Goal: Communication & Community: Answer question/provide support

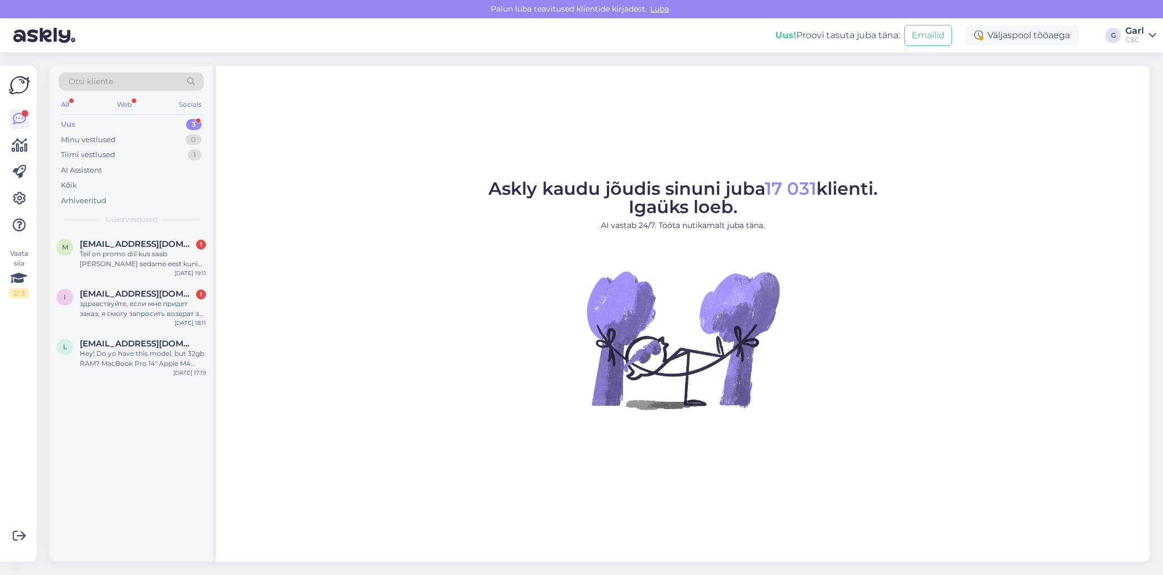
click at [20, 188] on div at bounding box center [19, 172] width 20 height 126
click at [20, 189] on link at bounding box center [19, 199] width 20 height 20
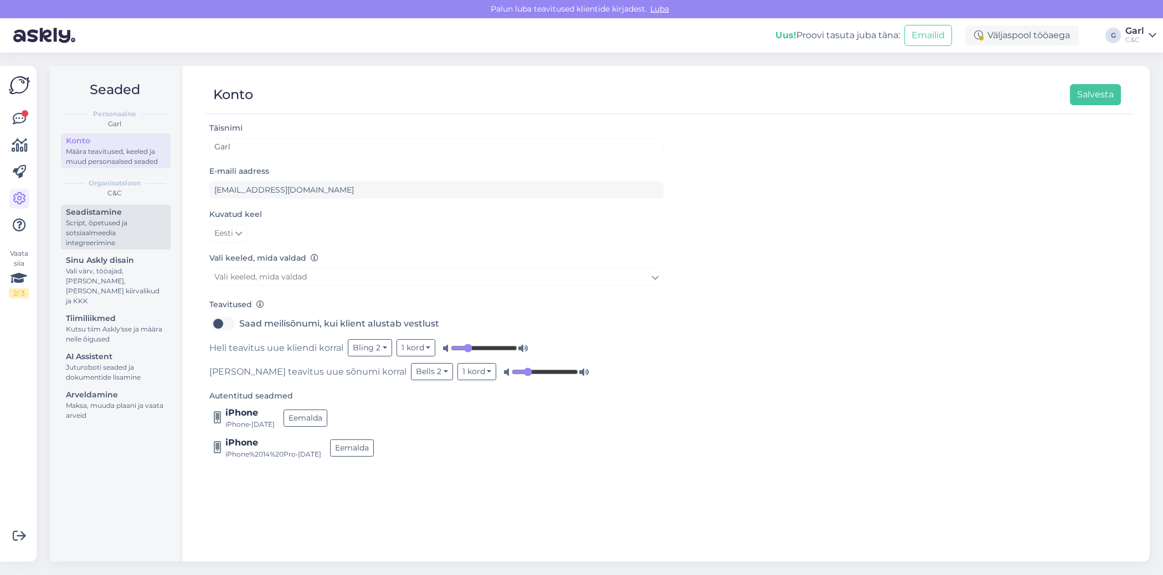
click at [116, 213] on div "Seadistamine" at bounding box center [116, 213] width 100 height 12
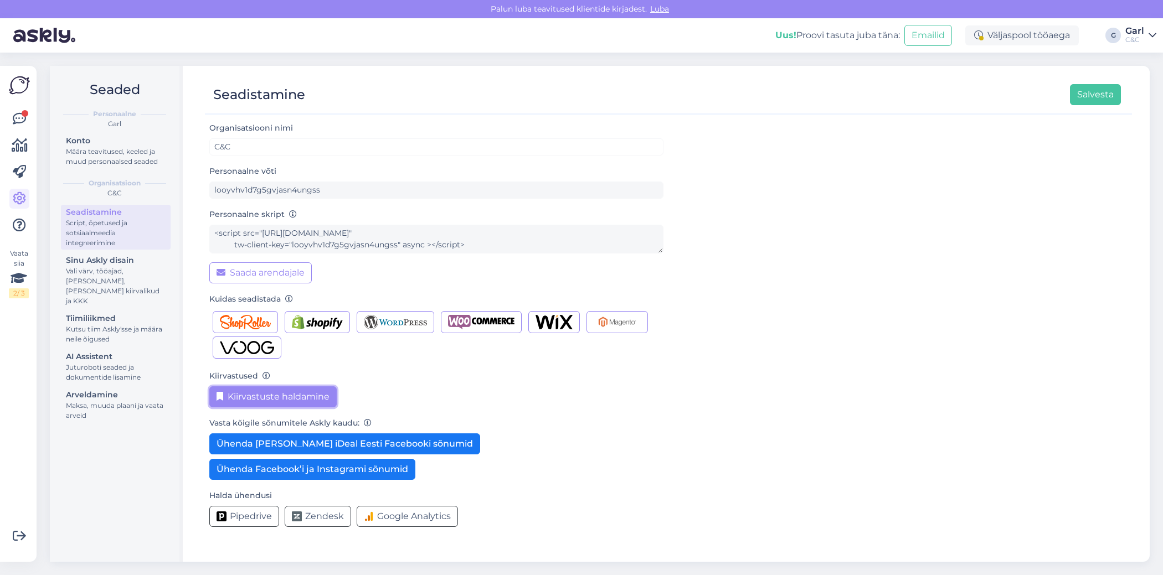
click at [290, 388] on button "Kiirvastuste haldamine" at bounding box center [272, 396] width 127 height 21
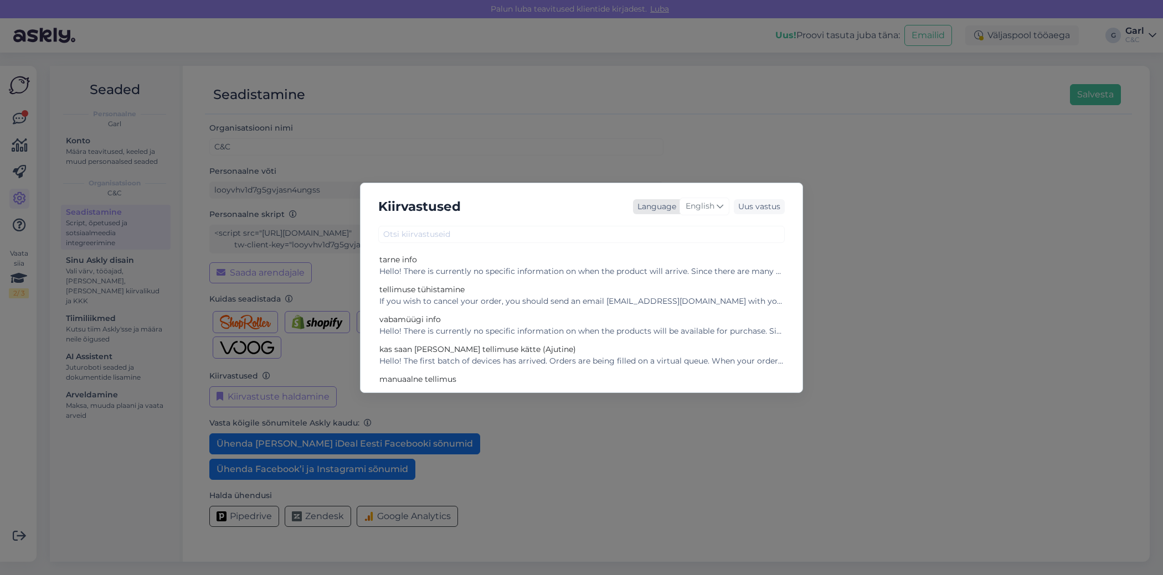
click at [705, 213] on div "English" at bounding box center [704, 207] width 50 height 18
click at [672, 338] on link "Estonian" at bounding box center [681, 346] width 122 height 18
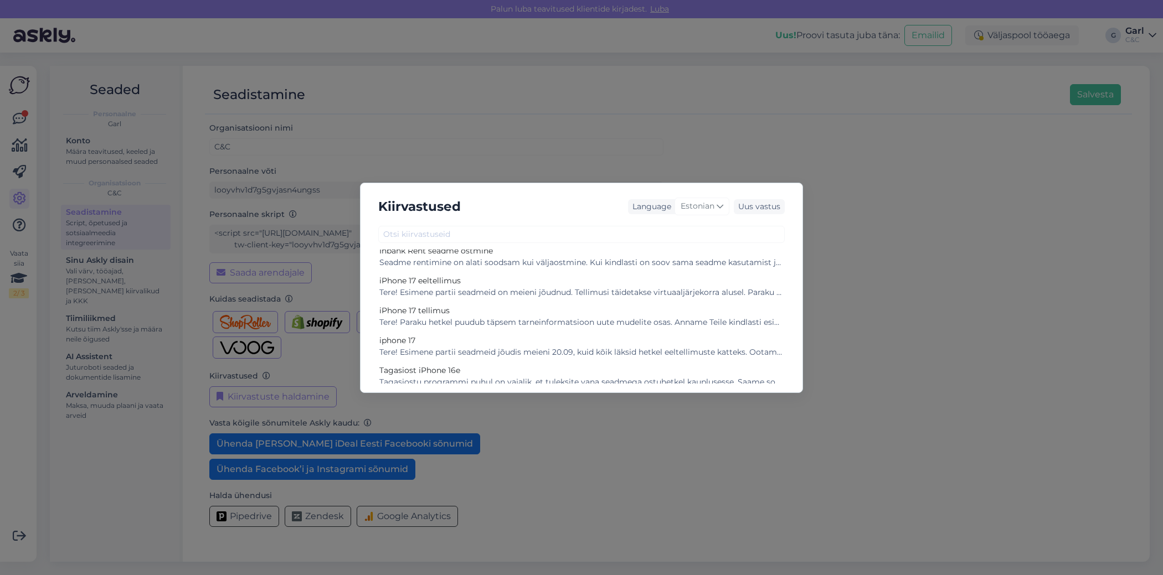
scroll to position [247, 0]
click at [589, 293] on div "Tere! Esimene partii seadmeid on meieni jõudnud. Tellimusi täidetakse virtuaalj…" at bounding box center [581, 294] width 404 height 12
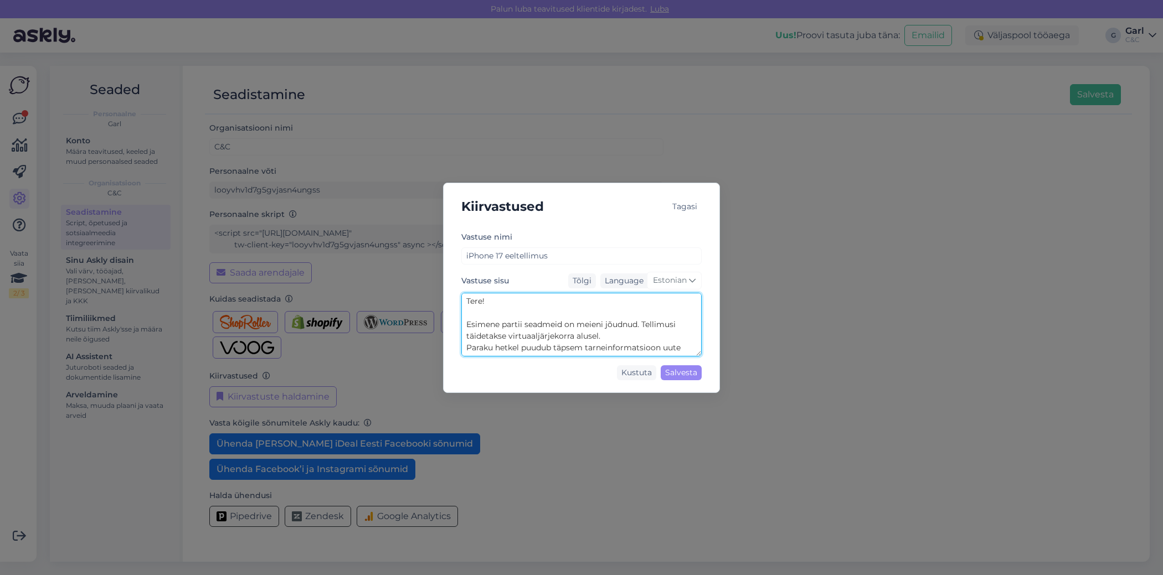
click at [574, 318] on textarea "Tere! Esimene partii seadmeid on meieni jõudnud. Tellimusi täidetakse virtuaalj…" at bounding box center [581, 325] width 240 height 64
click at [31, 169] on div "Kiirvastused Tagasi Vastuse nimi iPhone 17 eeltellimus Vastuse sisu Tõlgi Langu…" at bounding box center [581, 287] width 1163 height 575
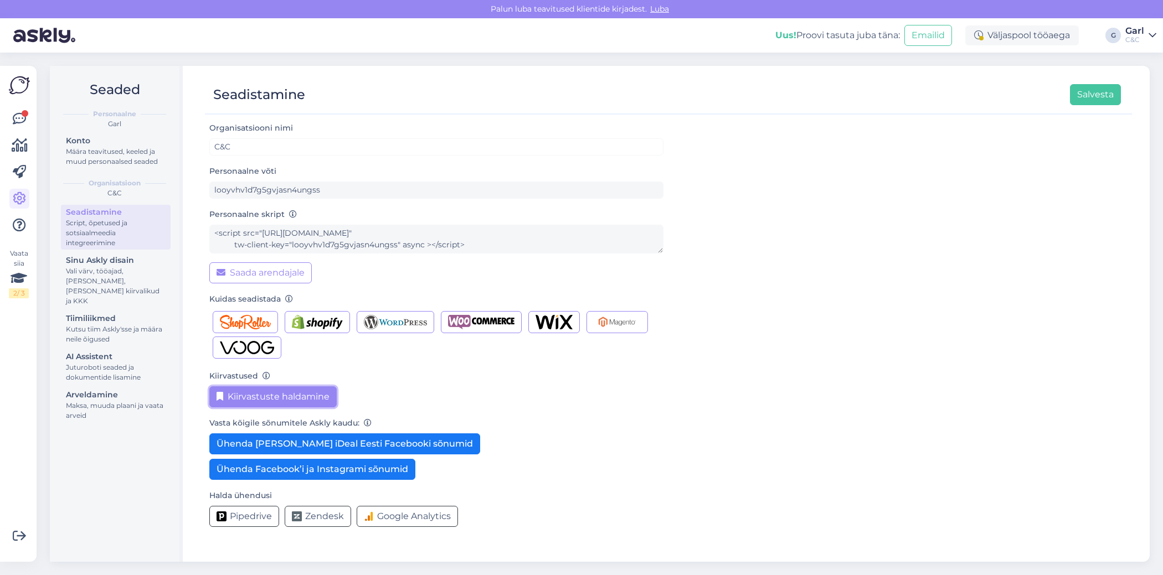
click at [218, 389] on button "Kiirvastuste haldamine" at bounding box center [272, 396] width 127 height 21
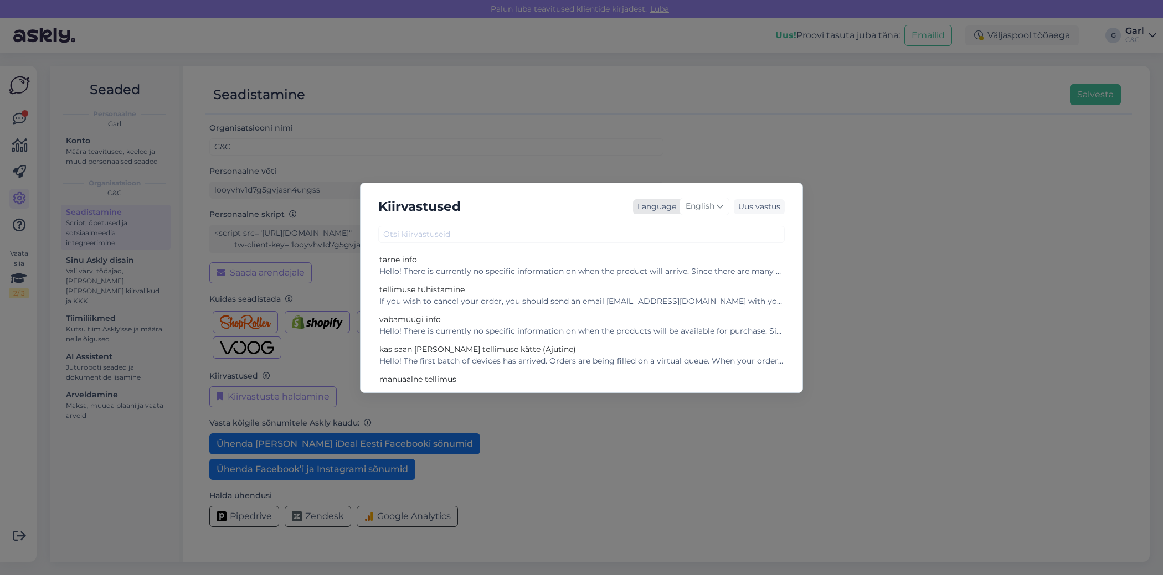
click at [706, 210] on span "English" at bounding box center [699, 206] width 29 height 12
click at [663, 362] on link "Estonian" at bounding box center [681, 359] width 122 height 18
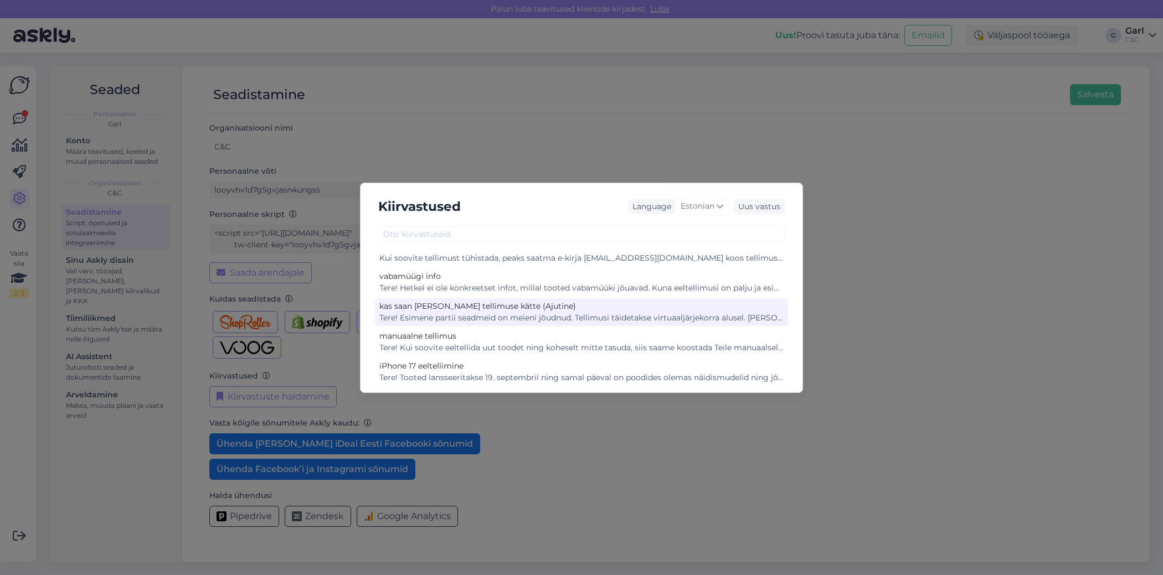
scroll to position [43, 0]
click at [536, 318] on div "Tere! Esimene partii seadmeid on meieni jõudnud. Tellimusi täidetakse virtuaalj…" at bounding box center [581, 319] width 404 height 12
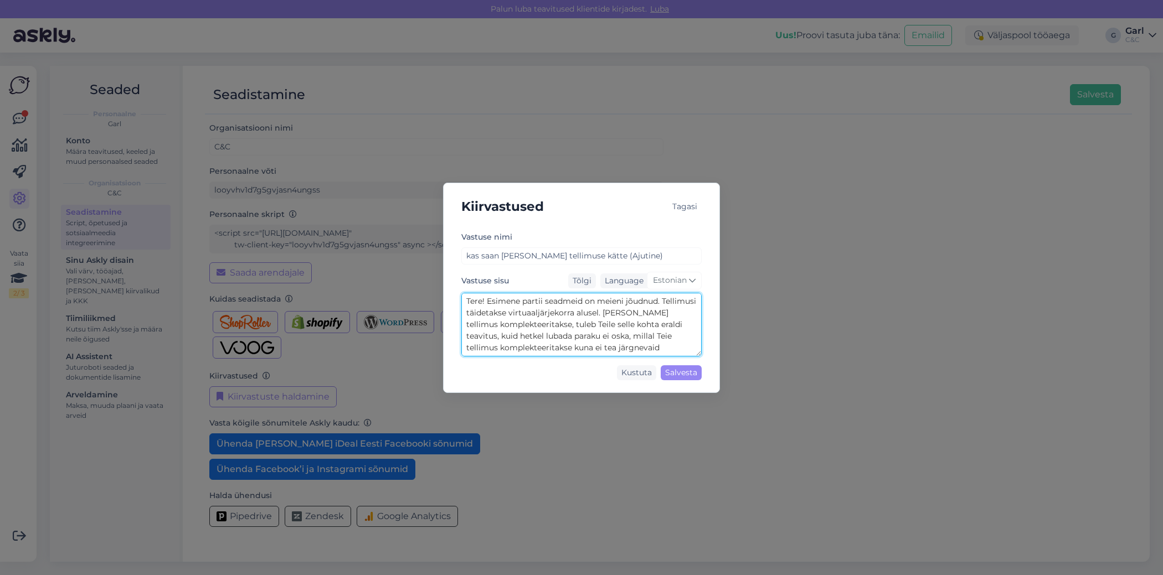
click at [547, 335] on textarea "Tere! Esimene partii seadmeid on meieni jõudnud. Tellimusi täidetakse virtuaalj…" at bounding box center [581, 325] width 240 height 64
click at [535, 316] on textarea "Tere! Esimene partii seadmeid on meieni jõudnud. Tellimusi täidetakse virtuaalj…" at bounding box center [581, 325] width 240 height 64
drag, startPoint x: 487, startPoint y: 301, endPoint x: 679, endPoint y: 343, distance: 196.3
click at [679, 343] on textarea "Tere! Esimene partii seadmeid on meieni jõudnud. Tellimusi täidetakse virtuaalj…" at bounding box center [581, 325] width 240 height 64
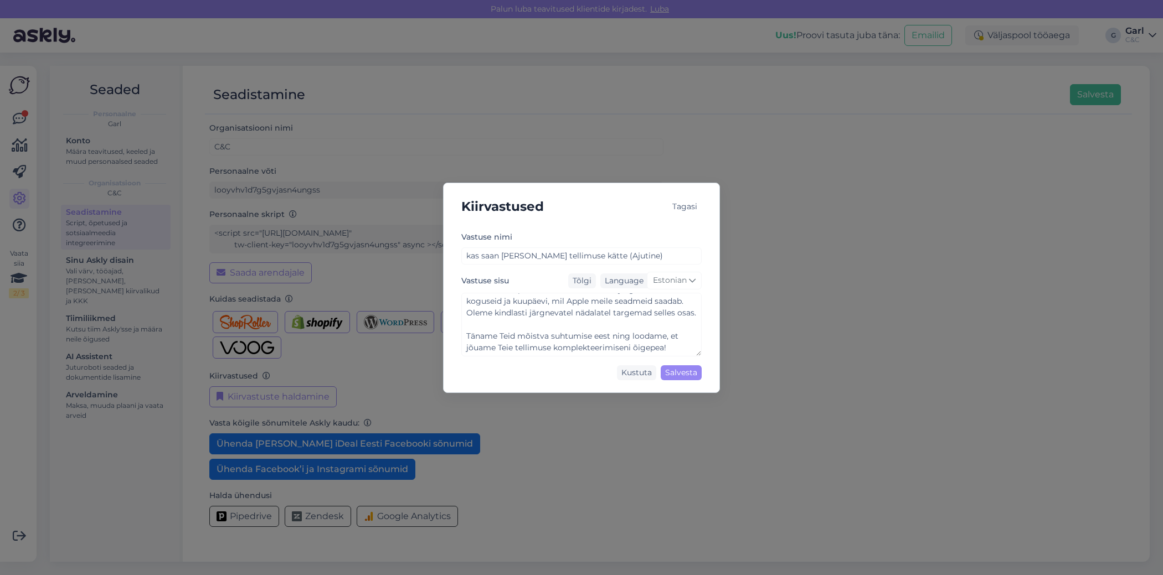
click at [76, 159] on div "Kiirvastused Tagasi [PERSON_NAME] nimi kas saan [PERSON_NAME] tellimuse kätte (…" at bounding box center [581, 287] width 1163 height 575
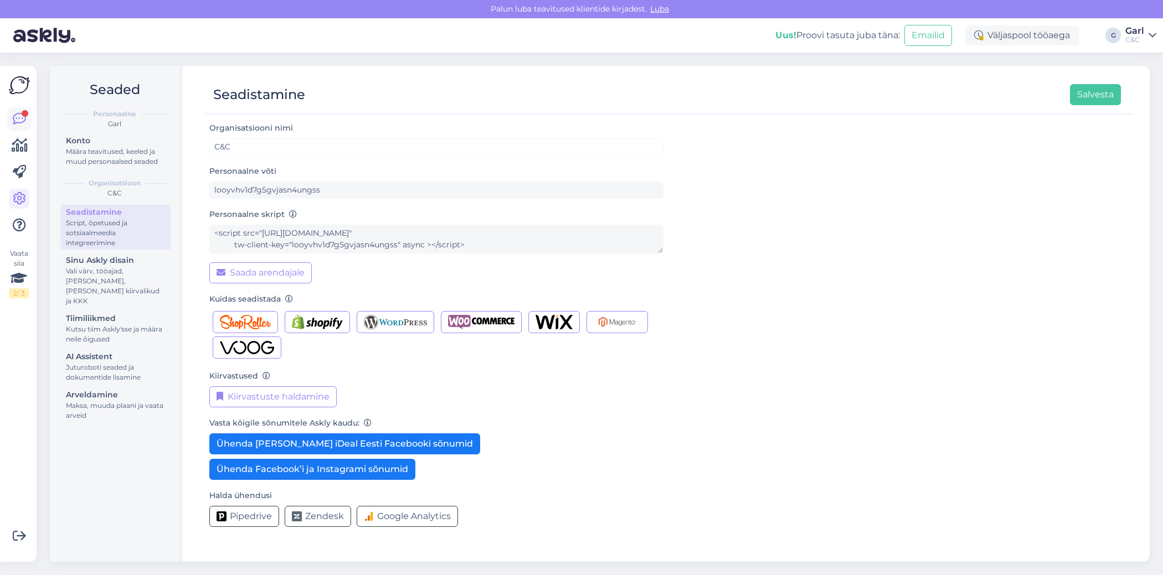
click at [20, 116] on icon at bounding box center [19, 118] width 13 height 13
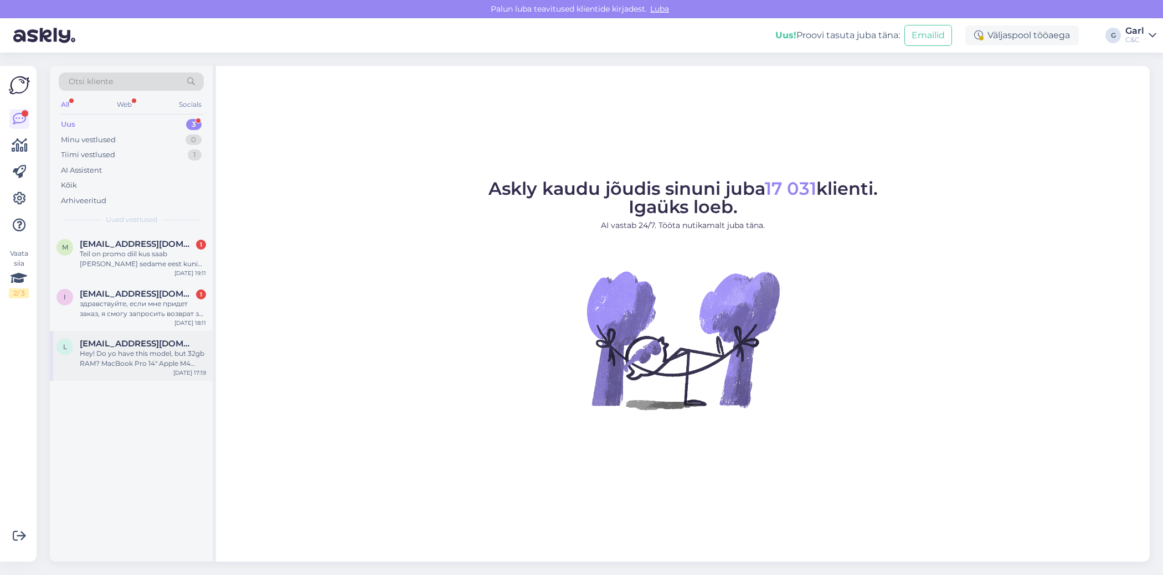
click at [165, 339] on span "[EMAIL_ADDRESS][DOMAIN_NAME]" at bounding box center [137, 344] width 115 height 10
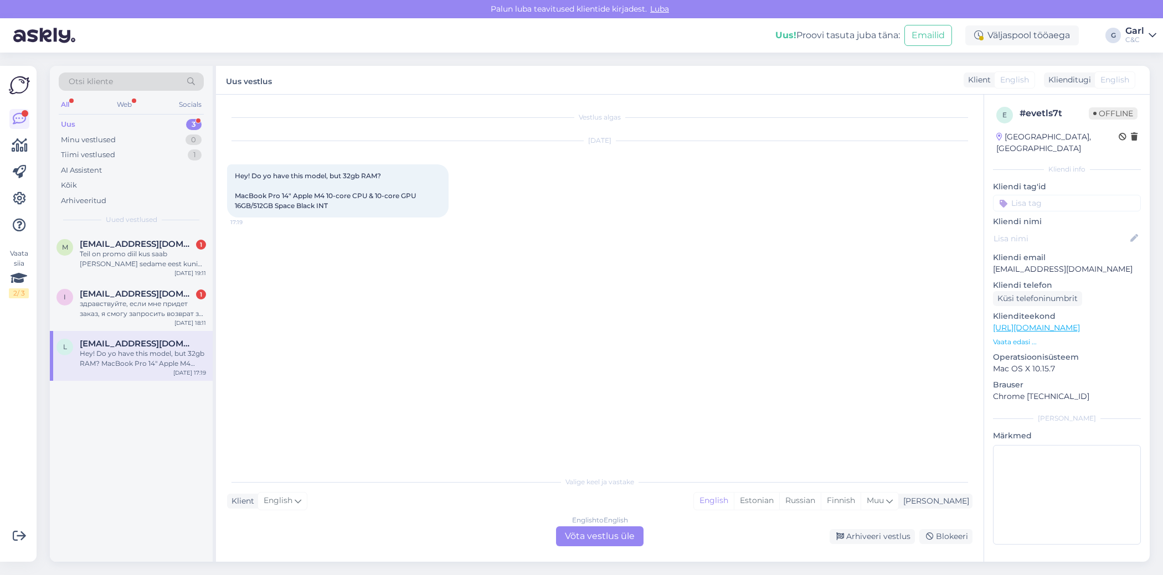
click at [584, 537] on div "English to English Võta vestlus üle" at bounding box center [599, 537] width 87 height 20
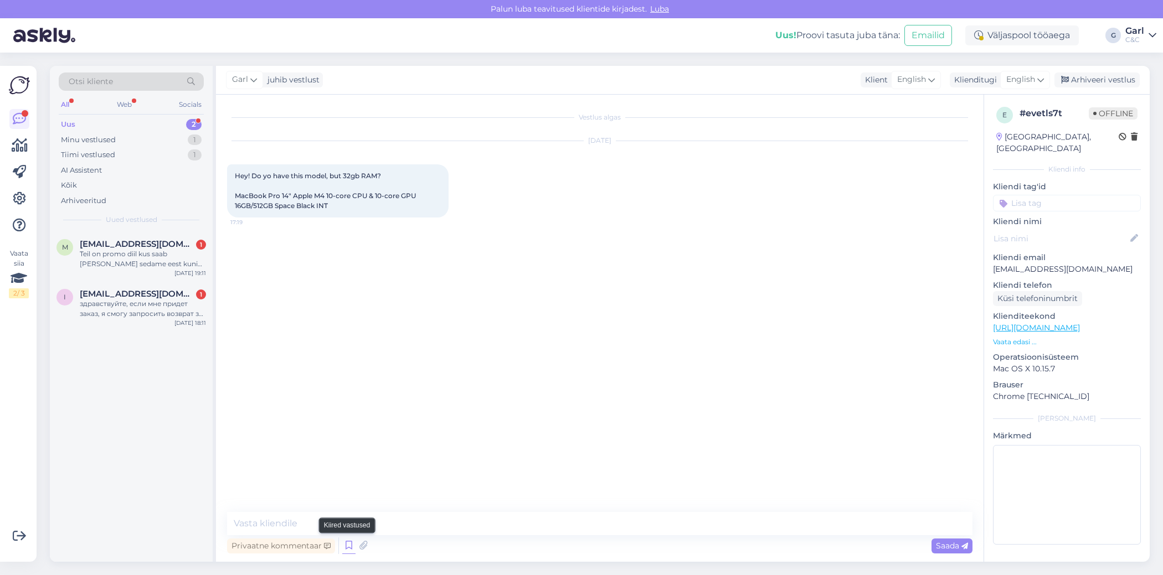
click at [350, 546] on icon at bounding box center [348, 546] width 13 height 17
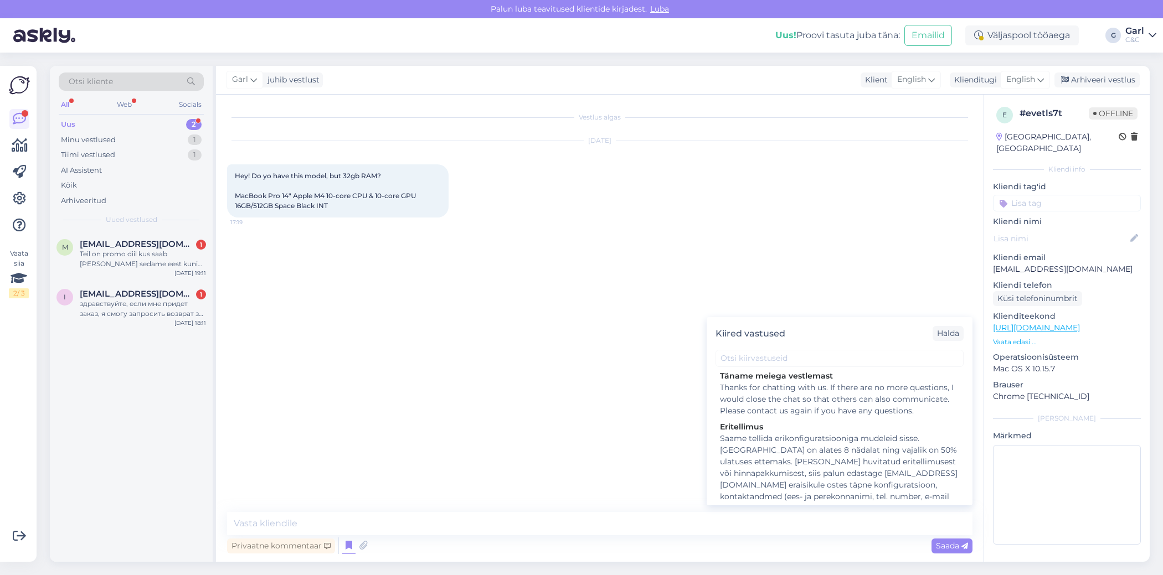
scroll to position [1989, 0]
click at [755, 466] on div "Saame tellida erikonfiguratsiooniga mudeleid sisse. [GEOGRAPHIC_DATA] on alates…" at bounding box center [839, 473] width 239 height 116
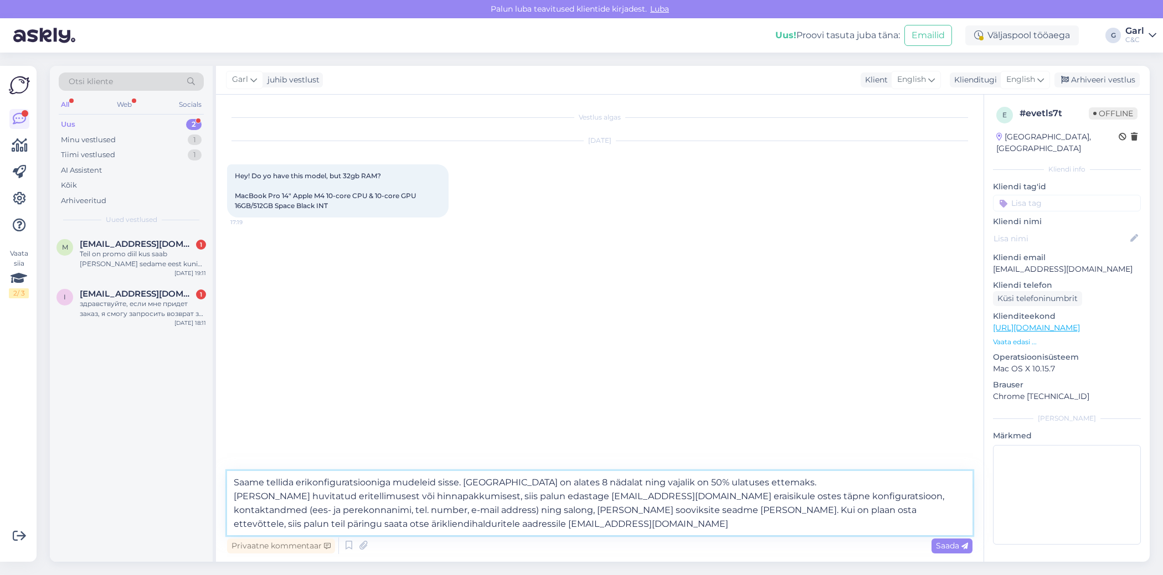
click at [607, 506] on textarea "Saame tellida erikonfiguratsiooniga mudeleid sisse. [GEOGRAPHIC_DATA] on alates…" at bounding box center [599, 503] width 745 height 64
paste textarea "This is a special configuration. We can order models with special configuration…"
click at [234, 484] on textarea "This is a special configuration. We can order models with special configuration…" at bounding box center [599, 503] width 745 height 64
click at [366, 510] on textarea "Hello! This is a special configuration. We can order models with special config…" at bounding box center [599, 503] width 745 height 64
type textarea "Hello! This is a special configuration. We can order models with special config…"
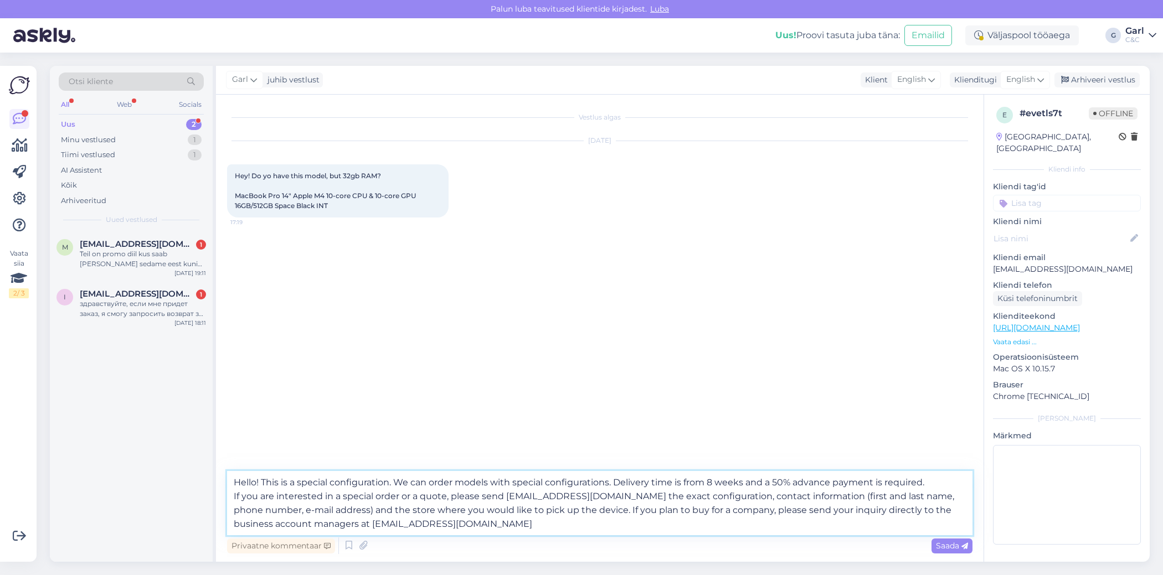
click at [538, 517] on textarea "Hello! This is a special configuration. We can order models with special config…" at bounding box center [599, 503] width 745 height 64
click at [529, 533] on textarea "Hello! This is a special configuration. We can order models with special config…" at bounding box center [599, 503] width 745 height 64
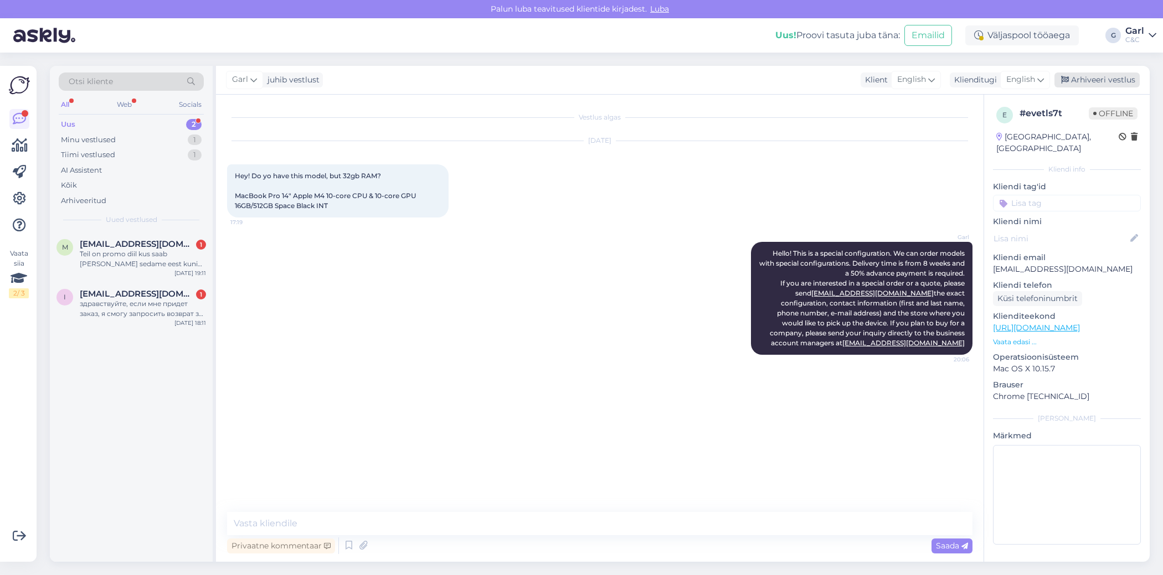
click at [1078, 79] on div "Arhiveeri vestlus" at bounding box center [1096, 80] width 85 height 15
click at [135, 310] on div "здравствуйте, если мне придет заказ, я смогу запросить возврат за него или если…" at bounding box center [143, 309] width 126 height 20
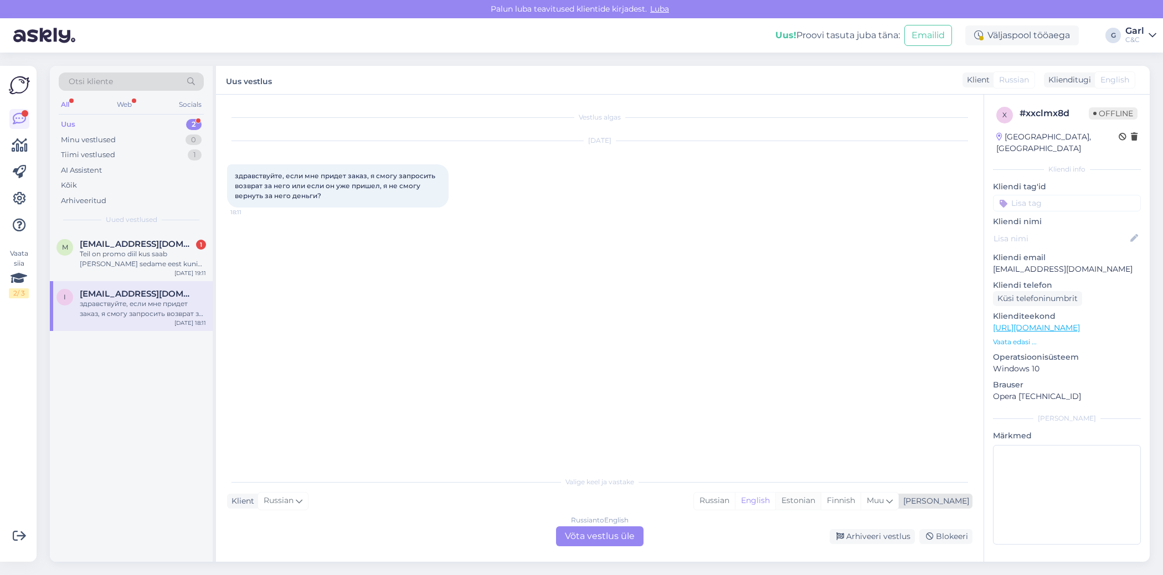
click at [821, 506] on div "Estonian" at bounding box center [797, 501] width 45 height 17
click at [594, 522] on div "Russian to Estonian" at bounding box center [600, 520] width 63 height 10
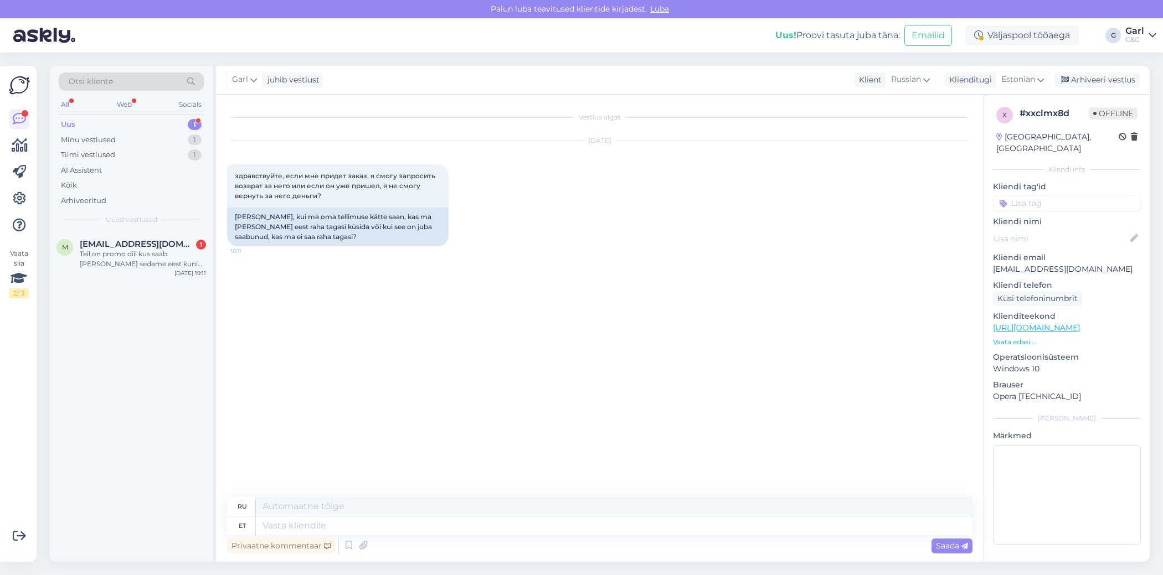
click at [567, 525] on textarea at bounding box center [614, 526] width 716 height 19
click at [541, 530] on textarea at bounding box center [614, 526] width 716 height 19
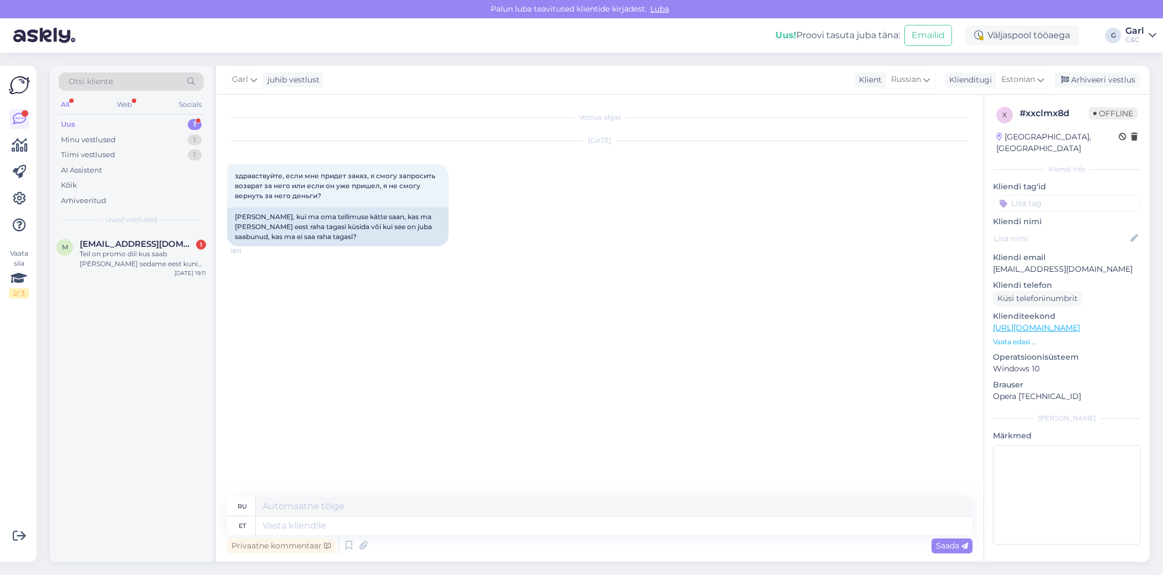
click at [540, 530] on textarea at bounding box center [614, 526] width 716 height 19
click at [537, 529] on textarea at bounding box center [614, 526] width 716 height 19
type textarea "Tere!"
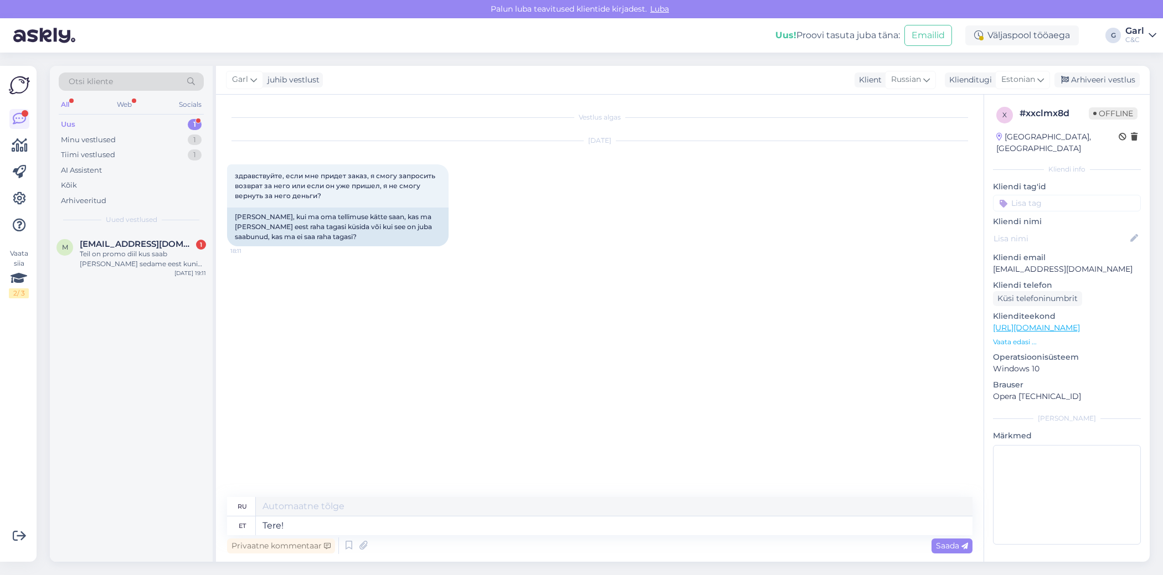
type textarea "Привет!"
type textarea "Tere! Kui te o"
type textarea "Привет! Если"
type textarea "Tere! Kui te ole"
type textarea "Привет! Если вы"
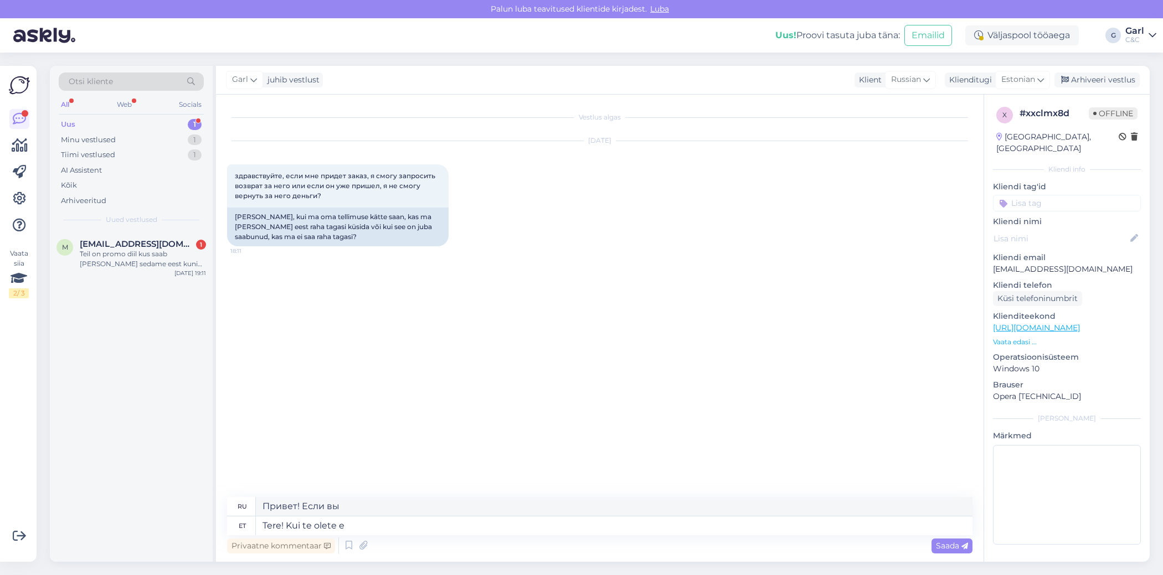
type textarea "Tere! Kui te olete e-"
type textarea "Привет! Если ты"
type textarea "Tere! Kui te olete e-poest ost"
type textarea "Здравствуйте! Если вы из интернет-магазина"
type textarea "Tere! Kui te olete e-poest ostu vor"
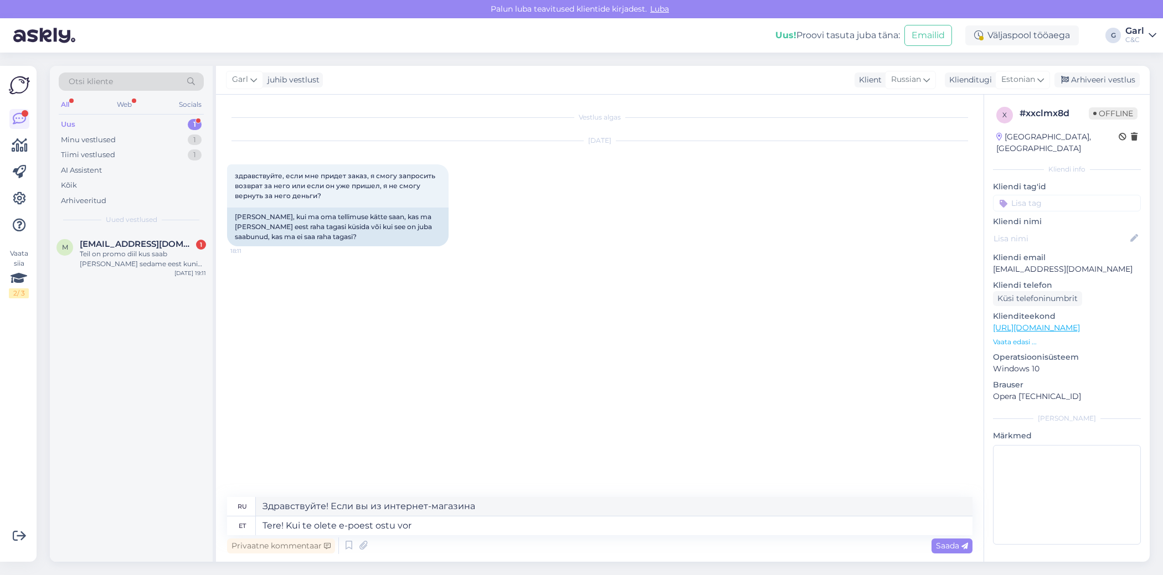
type textarea "Здравствуйте! Если вы покупатель в интернет-магазине"
type textarea "Tere! Kui te olete e-poest ostu vormistanud, siis"
type textarea "Здравствуйте! Если вы совершили покупку в интернет-магазине,"
type textarea "Tere! Kui te olete e-poest ostu vormistanud, siis keht"
type textarea "Здравствуйте! Если вы совершили покупку в интернет-магазине, то"
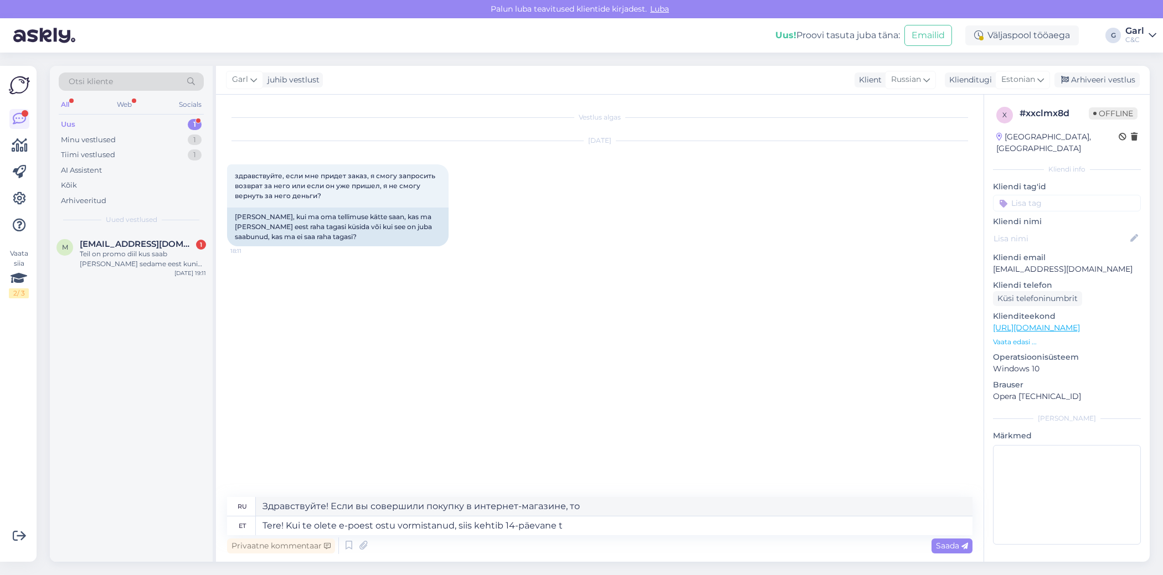
type textarea "Tere! Kui te olete e-poest ostu vormistanud, siis kehtib 14-päevane ta"
type textarea "Здравствуйте! Если вы совершили покупку в интернет-магазине, действует 14-дневн…"
type textarea "Tere! Kui te olete e-poest ostu vormistanud, siis kehtib 14-päevane tagastusõig…"
type textarea "Здравствуйте! Если вы совершили покупку в интернет-магазине, у вас есть 14-днев…"
type textarea "Tere! Kui te olete e-poest ostu vormistanud, siis kehtib 14-päevane tagastusõig…"
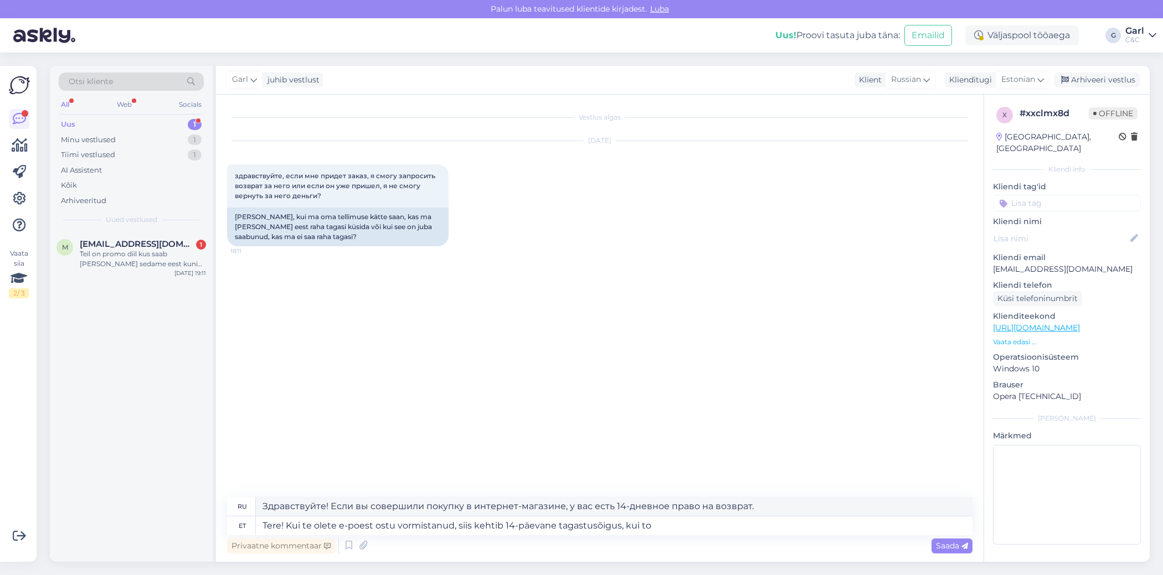
type textarea "Здравствуйте! Если вы совершили покупку в интернет-магазине, у вас есть 14-днев…"
type textarea "Tere! Kui te olete e-poest ostu vormistanud, siis kehtib 14-päevane tagastusõig…"
type textarea "Здравствуйте! Если вы совершили покупку в интернет-магазине, у вас есть 14-днев…"
type textarea "Tere! Kui te olete e-poest ostu vormistanud, siis kehtib 14-päevane tagastusõig…"
type textarea "Здравствуйте! Если вы совершили покупку в интернет-магазине, у вас есть 14-днев…"
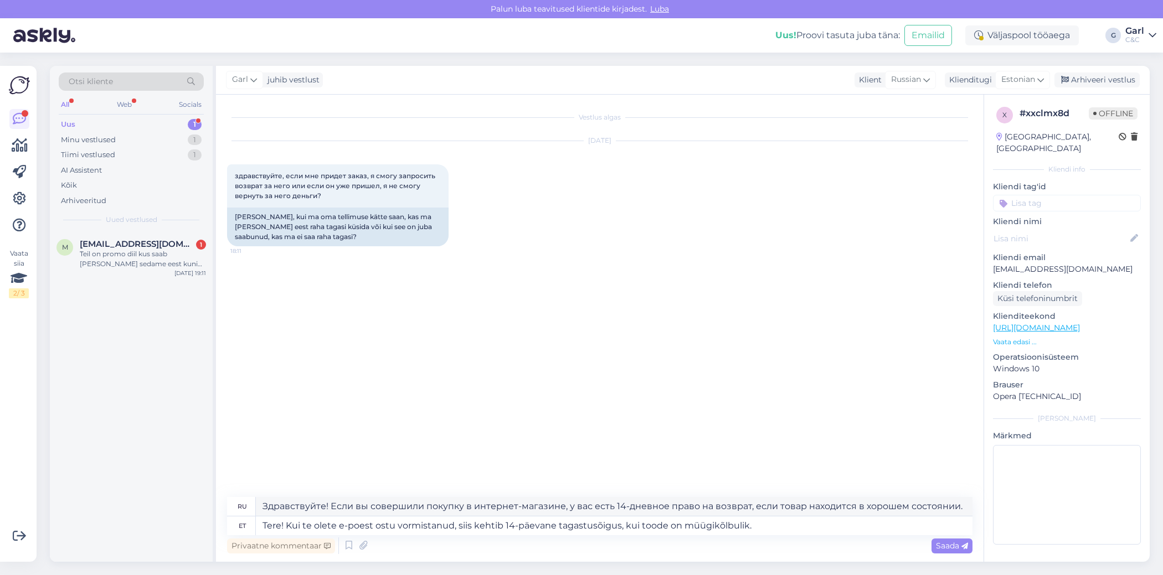
click at [758, 524] on textarea "Tere! Kui te olete e-poest ostu vormistanud, siis kehtib 14-päevane tagastusõig…" at bounding box center [614, 526] width 716 height 19
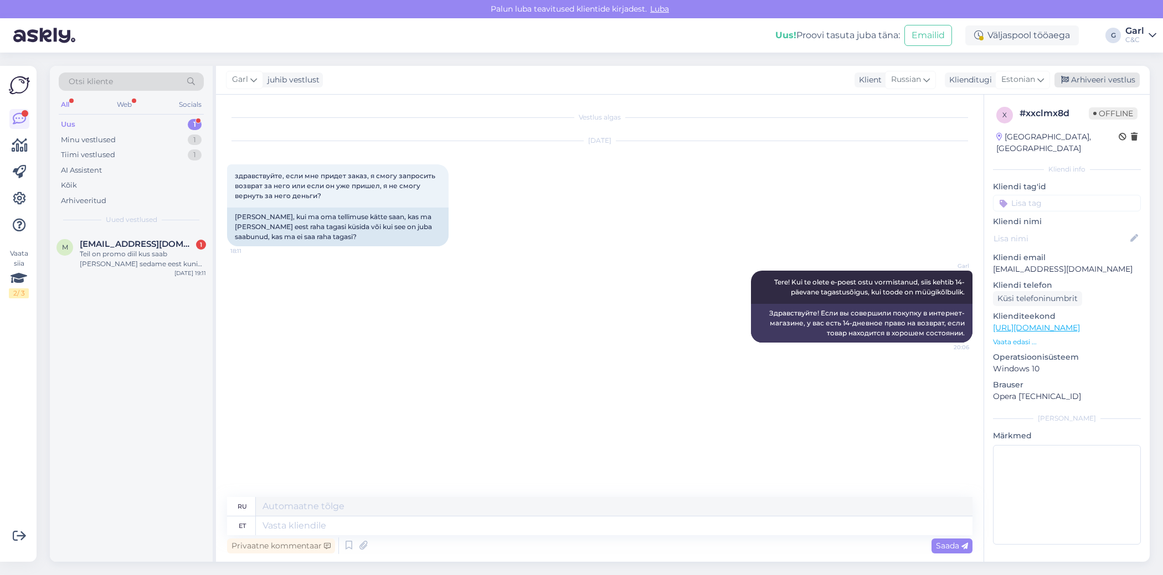
click at [1097, 81] on div "Arhiveeri vestlus" at bounding box center [1096, 80] width 85 height 15
click at [179, 266] on div "Teil on promo diil kus saab [PERSON_NAME] sedame eest kuni 349 eurot alla Iphon…" at bounding box center [143, 259] width 126 height 20
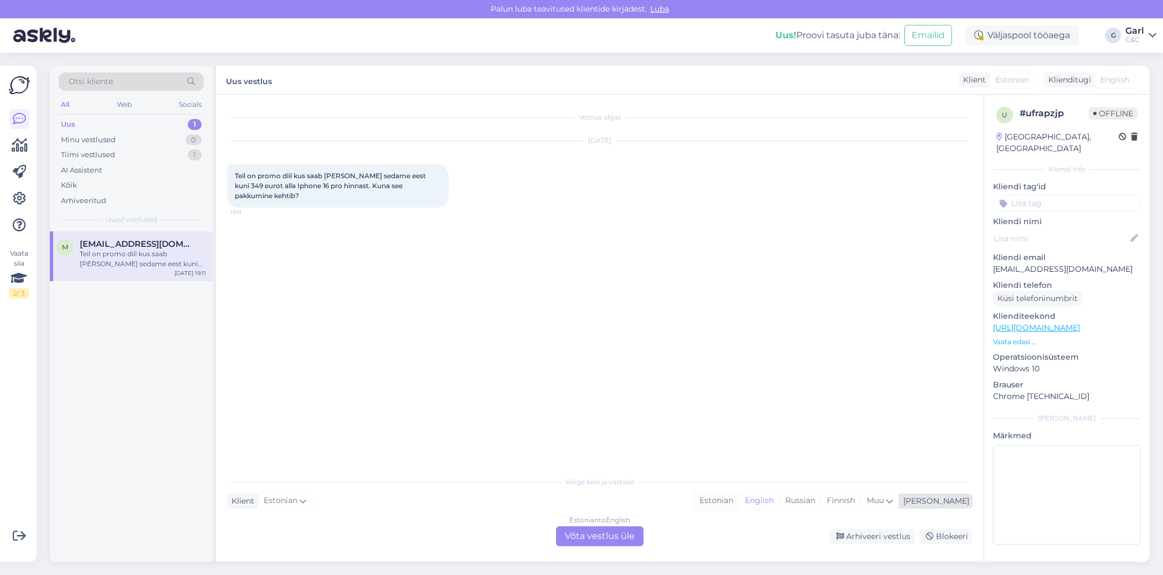
click at [739, 505] on div "Estonian" at bounding box center [716, 501] width 45 height 17
click at [612, 530] on div "Estonian to Estonian Võta vestlus üle" at bounding box center [599, 537] width 87 height 20
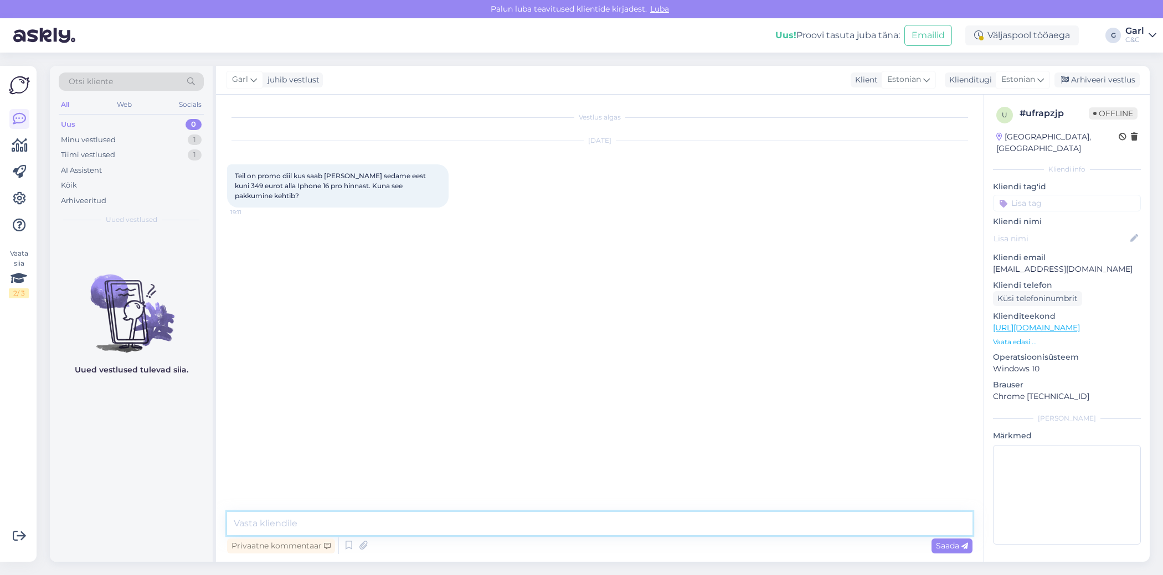
click at [604, 526] on textarea at bounding box center [599, 523] width 745 height 23
click at [595, 528] on textarea at bounding box center [599, 523] width 745 height 23
paste textarea "iPhone 17 Pro alates 886 €, kui klient tagastab ideaalses seisus iPhone 15 Pro …"
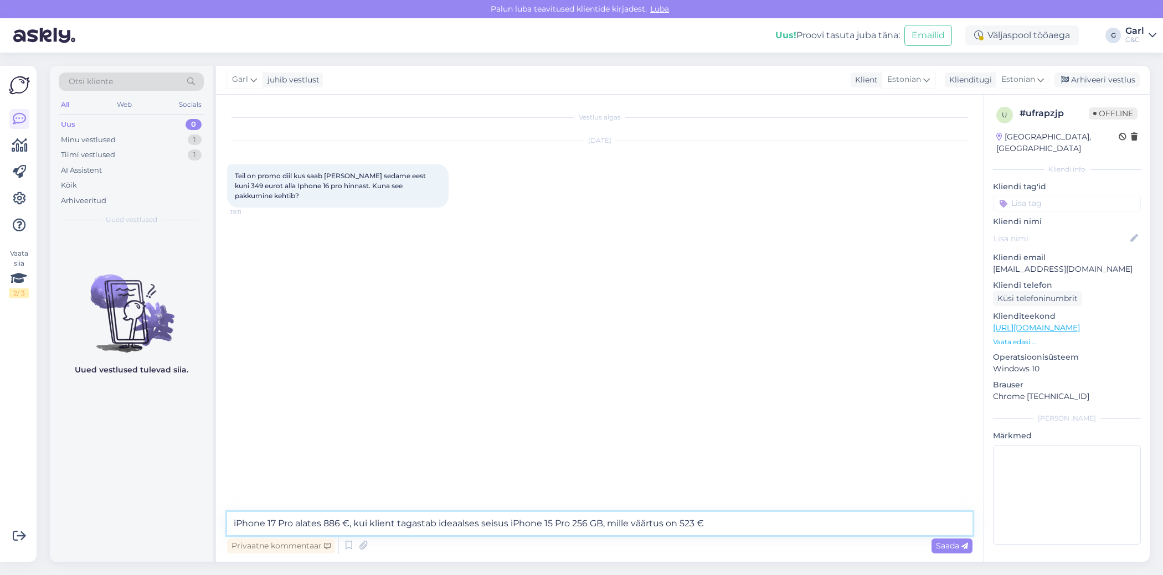
click at [232, 521] on textarea "iPhone 17 Pro alates 886 €, kui klient tagastab ideaalses seisus iPhone 15 Pro …" at bounding box center [599, 523] width 745 height 23
type textarea "Tere! iPhone 17 Pro alates 886 €, kui klient tagastab ideaalses seisus iPhone 1…"
click at [395, 525] on textarea "Tere! iPhone 17 Pro alates 886 €, kui klient tagastab ideaalses seisus iPhone 1…" at bounding box center [599, 523] width 745 height 23
click at [450, 533] on textarea "Tere! iPhone 17 Pro alates 886 €, kui klient tagastab ideaalses seisus iPhone 1…" at bounding box center [599, 523] width 745 height 23
click at [1066, 323] on link "[URL][DOMAIN_NAME]" at bounding box center [1036, 328] width 87 height 10
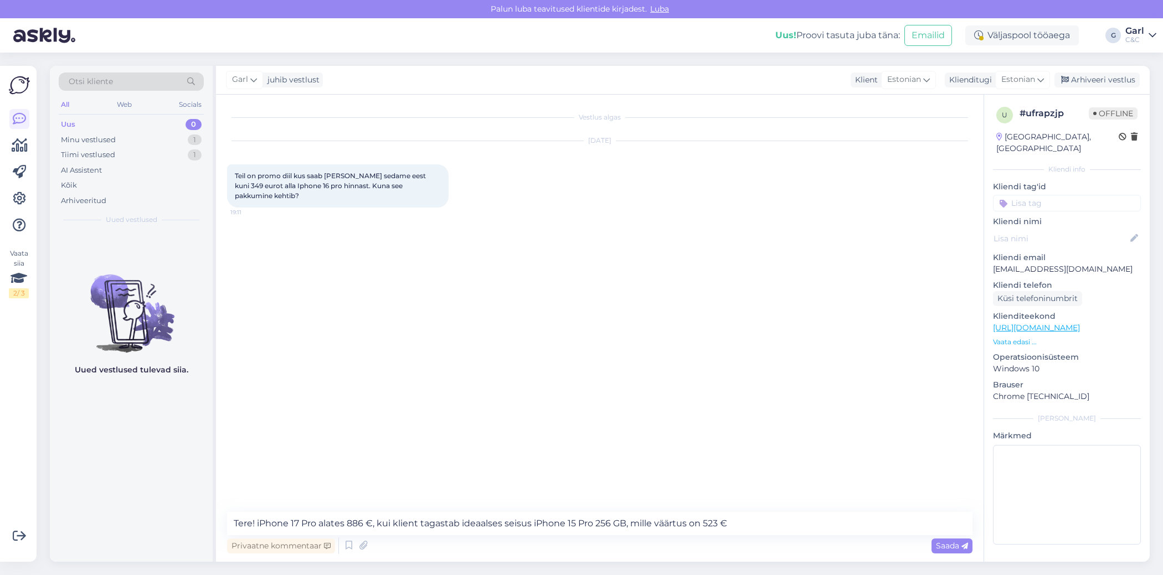
click at [617, 545] on div "Privaatne kommentaar Saada" at bounding box center [599, 545] width 745 height 21
click at [618, 533] on textarea "Tere! iPhone 17 Pro alates 886 €, kui klient tagastab ideaalses seisus iPhone 1…" at bounding box center [599, 523] width 745 height 23
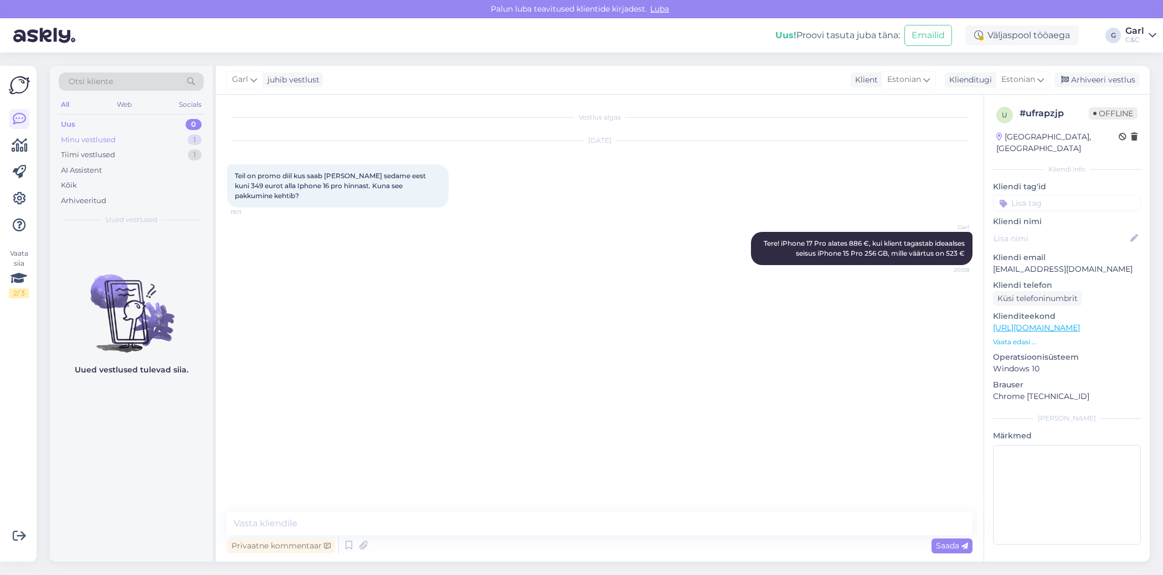
click at [164, 141] on div "Minu vestlused 1" at bounding box center [131, 140] width 145 height 16
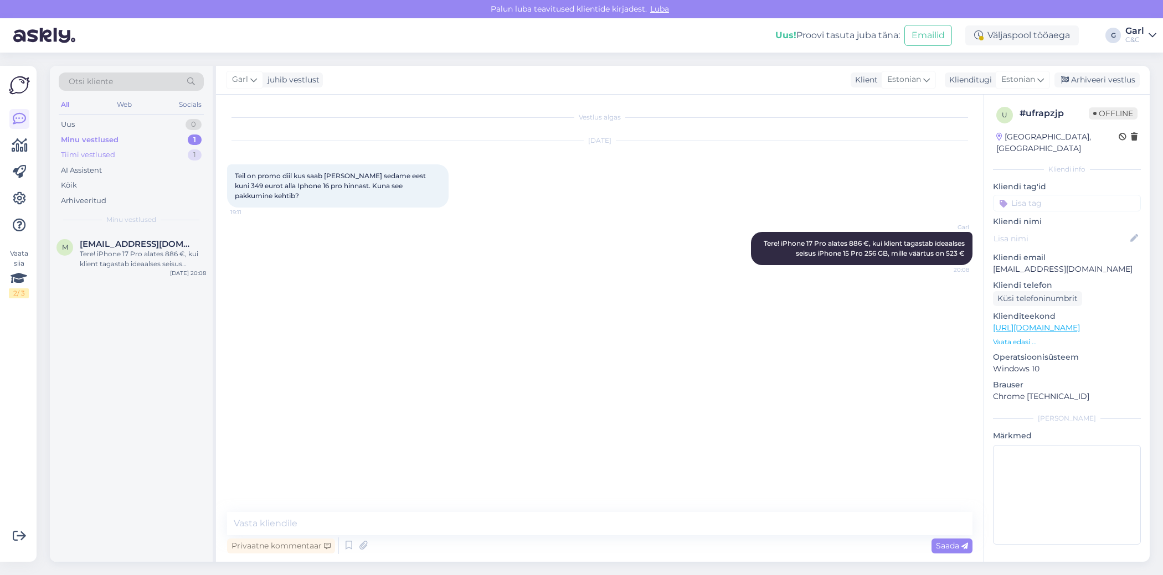
click at [141, 157] on div "Tiimi vestlused 1" at bounding box center [131, 155] width 145 height 16
click at [148, 142] on div "Minu vestlused 1" at bounding box center [131, 140] width 145 height 16
click at [172, 234] on div "m [EMAIL_ADDRESS][DOMAIN_NAME] Tere! iPhone 17 Pro alates 886 €, kui klient tag…" at bounding box center [131, 256] width 163 height 50
click at [185, 156] on div "Tiimi vestlused 1" at bounding box center [131, 155] width 145 height 16
click at [174, 261] on div "Vanematest mudelitest on väljas [PERSON_NAME] iPhone 16 ja 16e" at bounding box center [143, 259] width 126 height 20
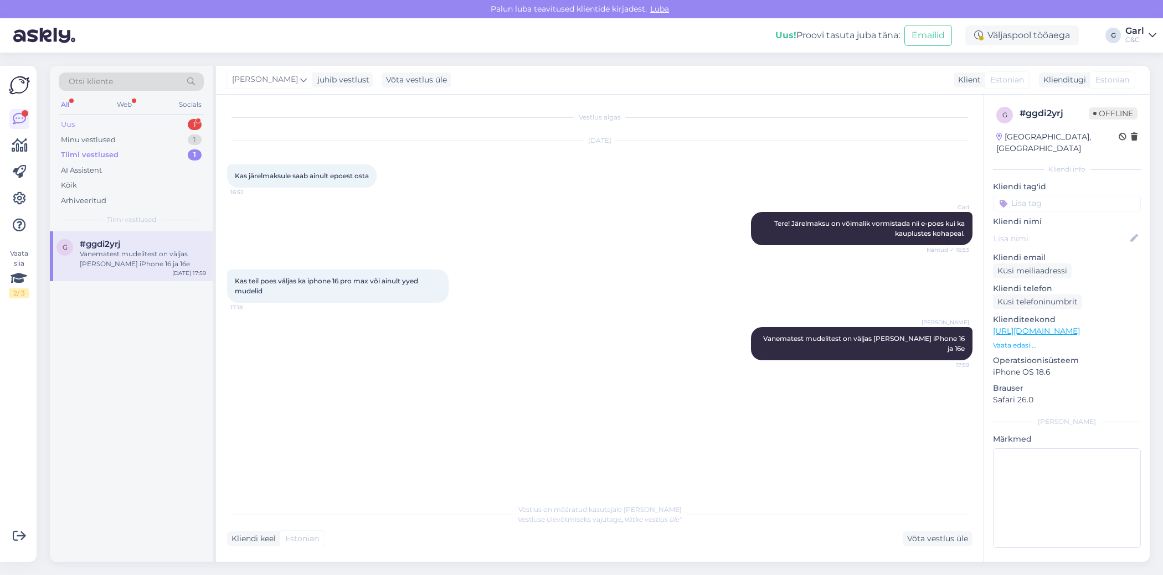
click at [174, 122] on div "Uus 1" at bounding box center [131, 125] width 145 height 16
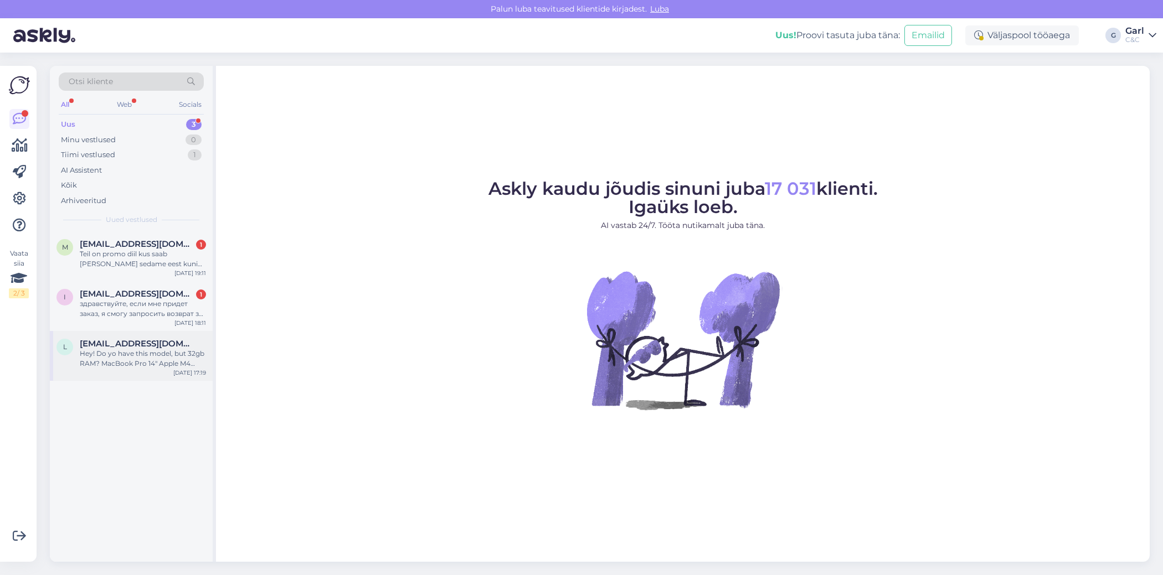
click at [182, 339] on div "[EMAIL_ADDRESS][DOMAIN_NAME]" at bounding box center [143, 344] width 126 height 10
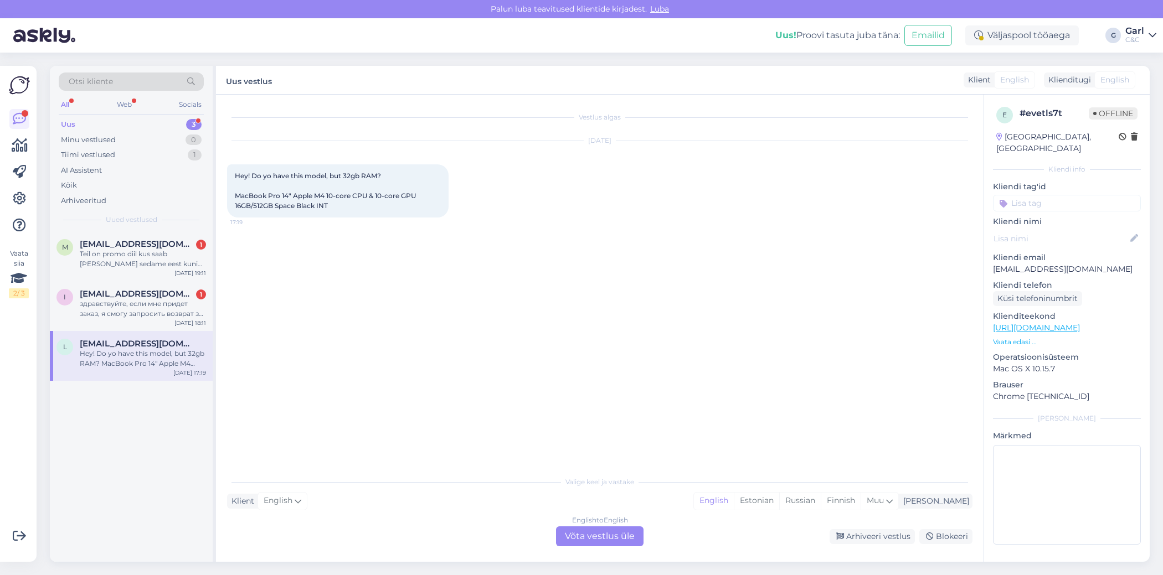
click at [1080, 323] on link "[URL][DOMAIN_NAME]" at bounding box center [1036, 328] width 87 height 10
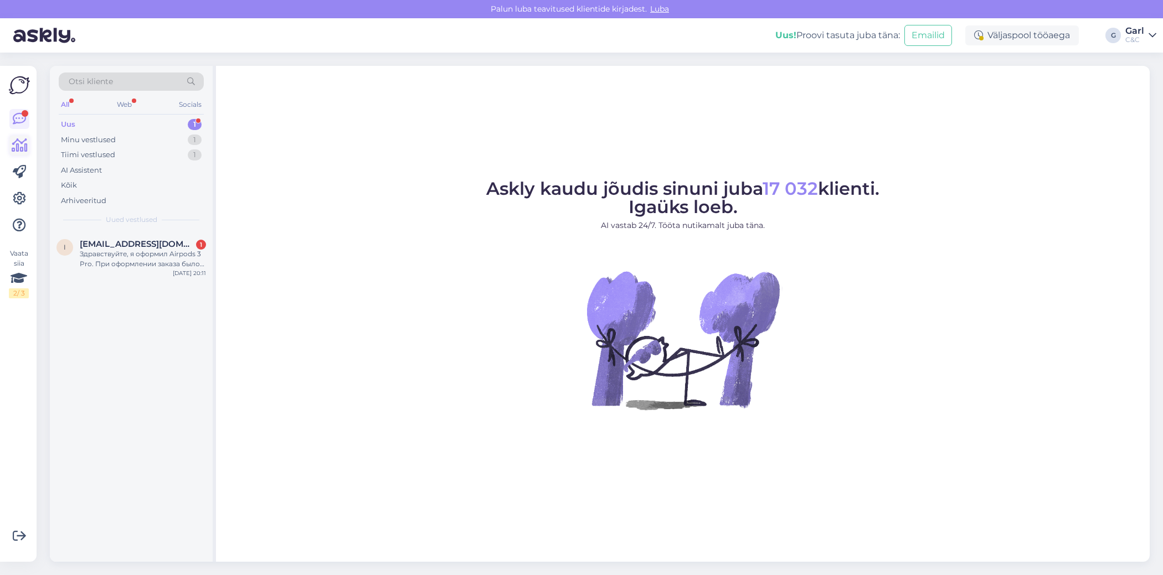
click at [18, 142] on icon at bounding box center [20, 145] width 16 height 13
